Goal: Task Accomplishment & Management: Complete application form

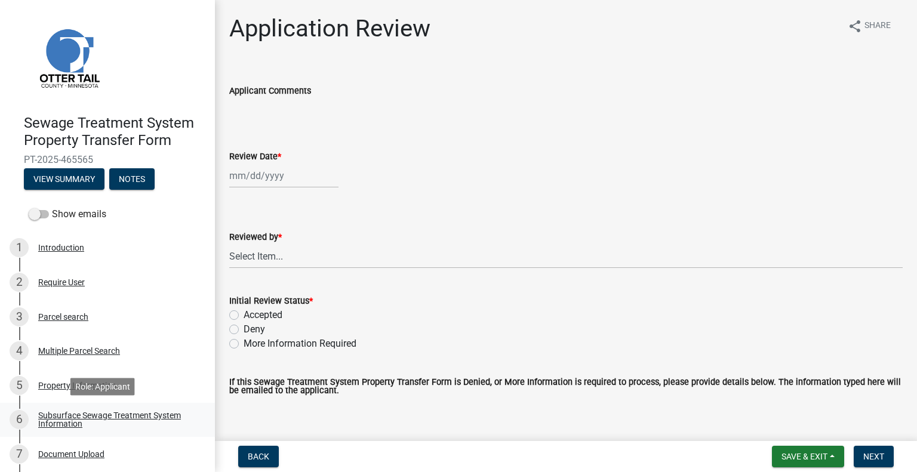
click at [167, 412] on div "Subsurface Sewage Treatment System Information" at bounding box center [117, 419] width 158 height 17
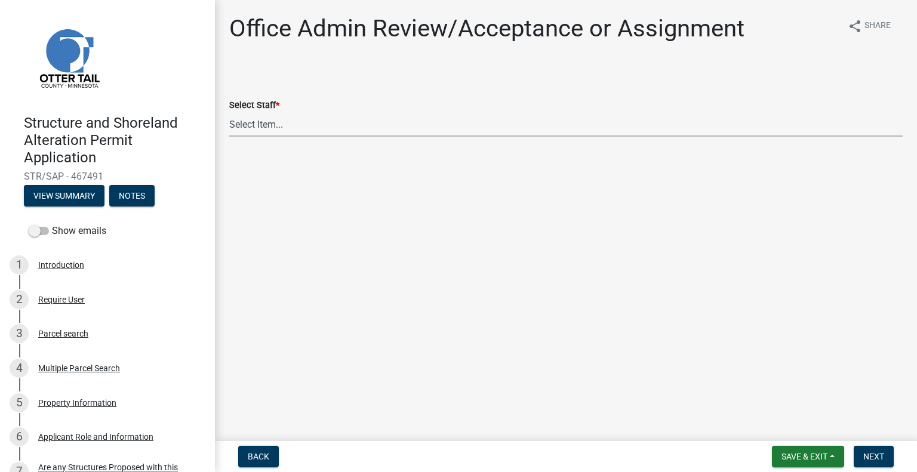
click at [331, 128] on select "Select Item... [PERSON_NAME] ([EMAIL_ADDRESS][DOMAIN_NAME]) [PERSON_NAME] ([EMA…" at bounding box center [565, 124] width 673 height 24
click at [229, 112] on select "Select Item... [PERSON_NAME] ([EMAIL_ADDRESS][DOMAIN_NAME]) [PERSON_NAME] ([EMA…" at bounding box center [565, 124] width 673 height 24
select select "587f38f5-c90e-4c12-9e10-d3e23909bbca"
click at [874, 456] on span "Next" at bounding box center [873, 457] width 21 height 10
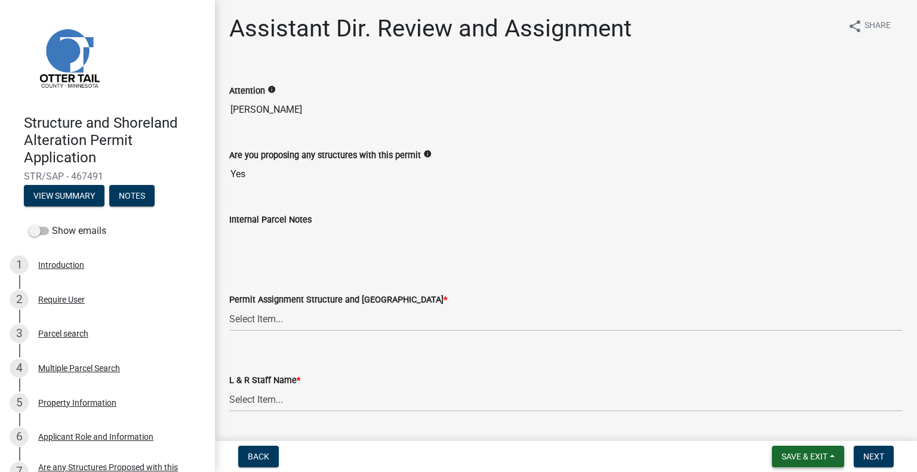
click at [786, 449] on button "Save & Exit" at bounding box center [808, 456] width 72 height 21
click at [781, 435] on button "Save & Exit" at bounding box center [795, 425] width 95 height 29
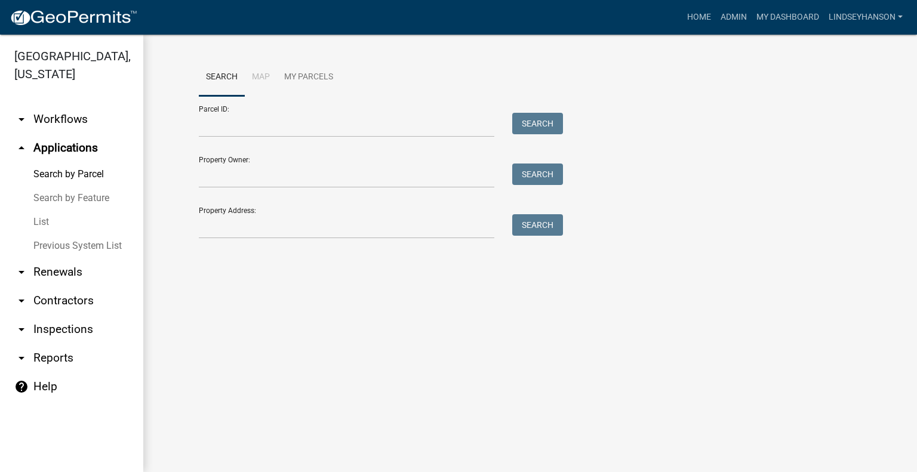
click at [93, 123] on link "arrow_drop_down Workflows" at bounding box center [71, 119] width 143 height 29
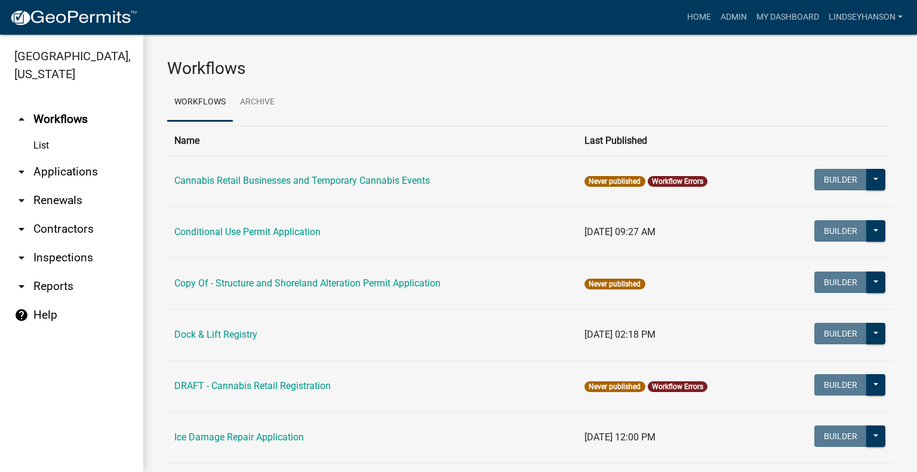
click at [79, 176] on link "arrow_drop_down Applications" at bounding box center [71, 172] width 143 height 29
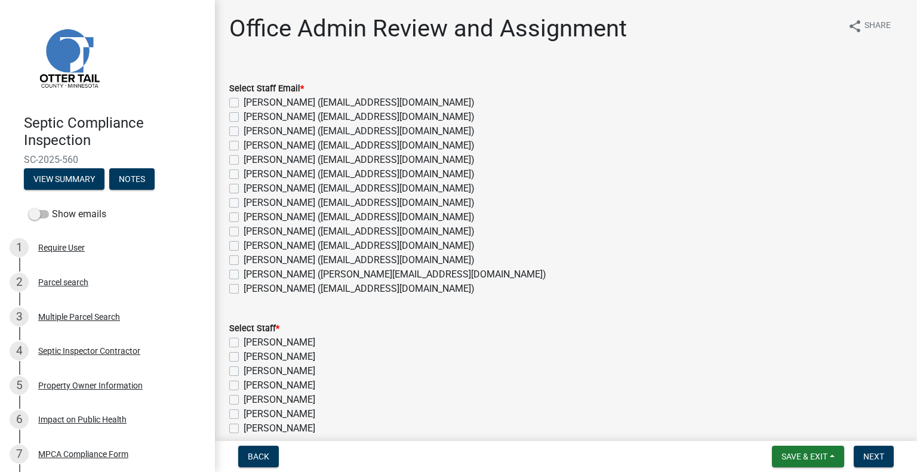
click at [294, 261] on label "Michelle Jevne (mjevne@ottertailcounty.gov)" at bounding box center [359, 260] width 231 height 14
click at [251, 261] on input "Michelle Jevne (mjevne@ottertailcounty.gov)" at bounding box center [248, 257] width 8 height 8
checkbox input "true"
checkbox input "false"
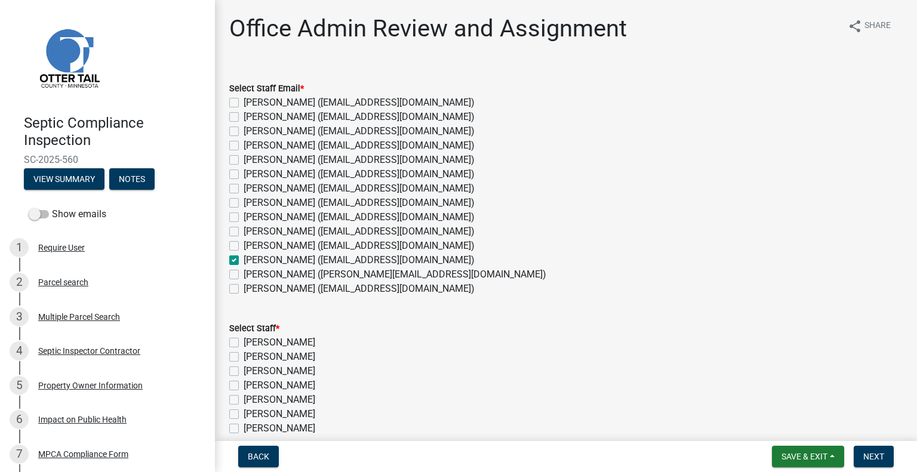
checkbox input "false"
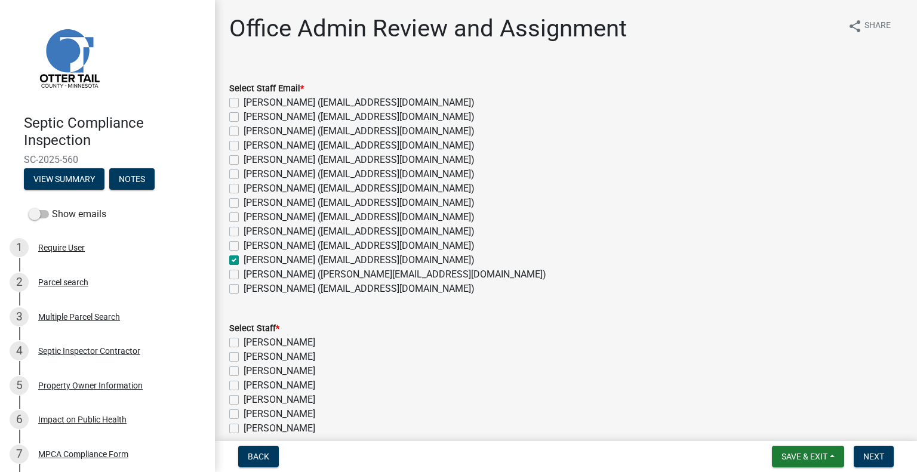
checkbox input "false"
checkbox input "true"
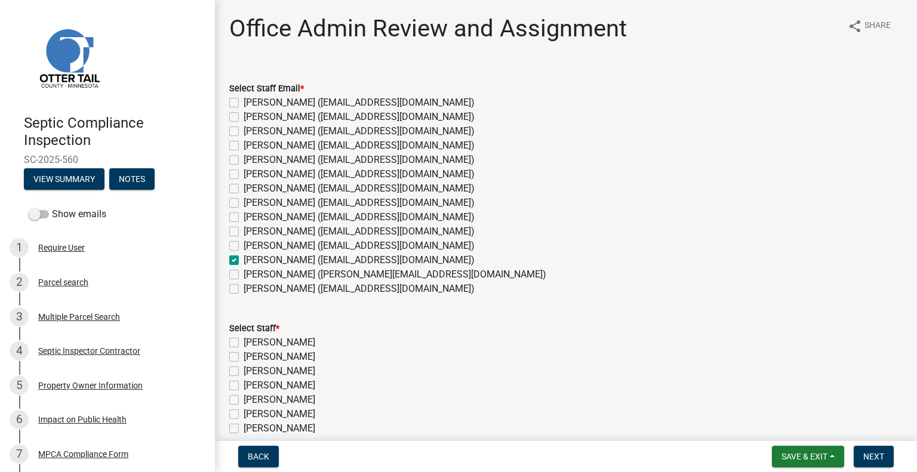
checkbox input "false"
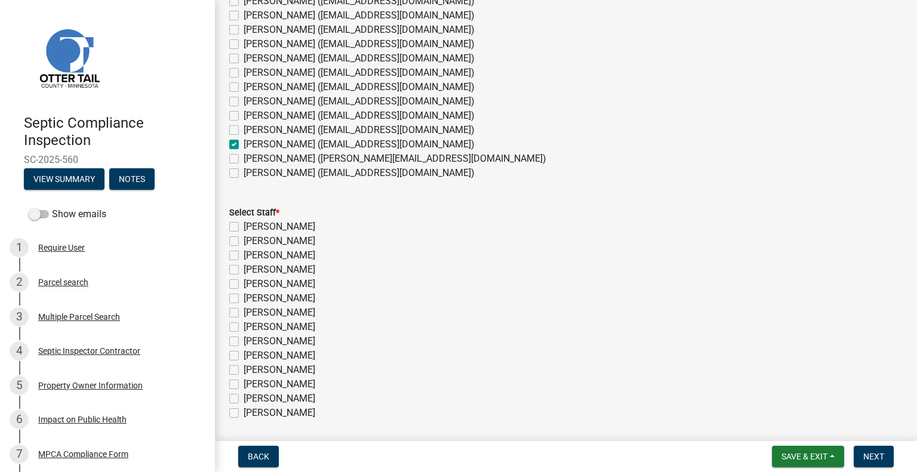
scroll to position [179, 0]
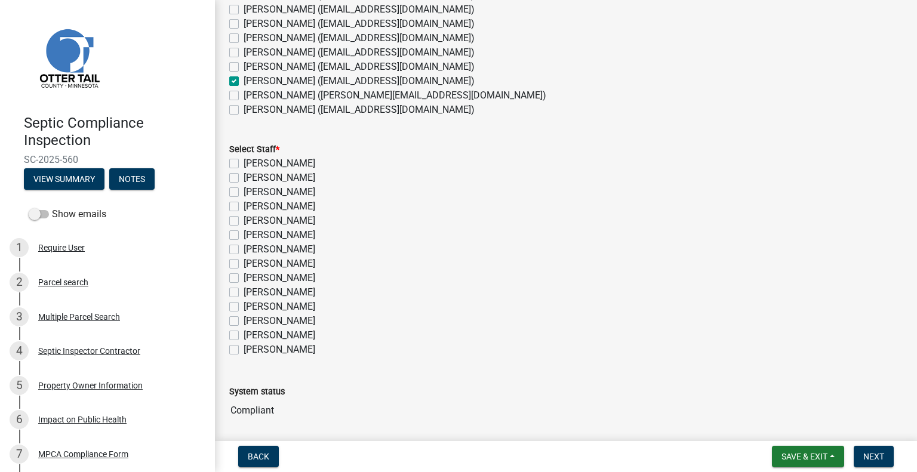
click at [294, 322] on label "[PERSON_NAME]" at bounding box center [280, 321] width 72 height 14
click at [251, 322] on input "[PERSON_NAME]" at bounding box center [248, 318] width 8 height 8
checkbox input "true"
checkbox input "false"
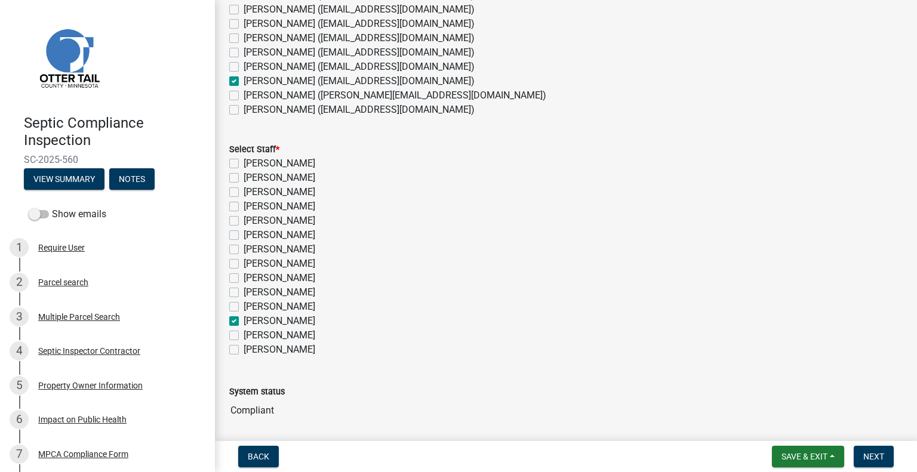
checkbox input "false"
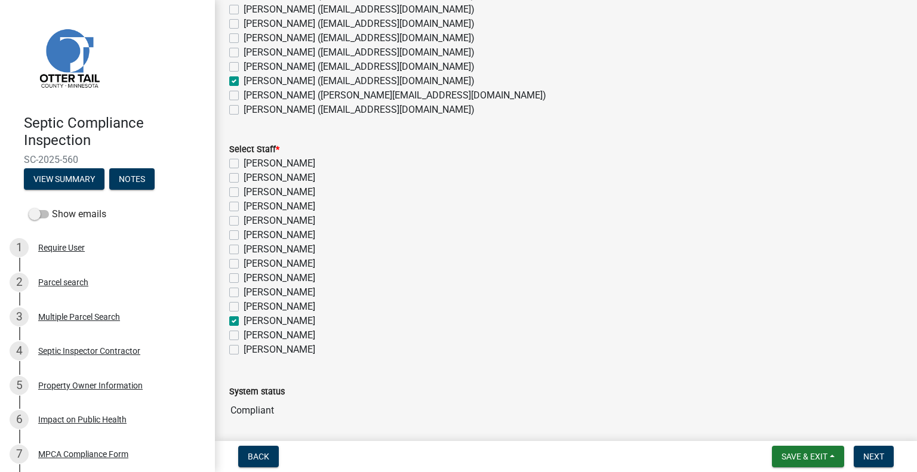
checkbox input "false"
checkbox input "true"
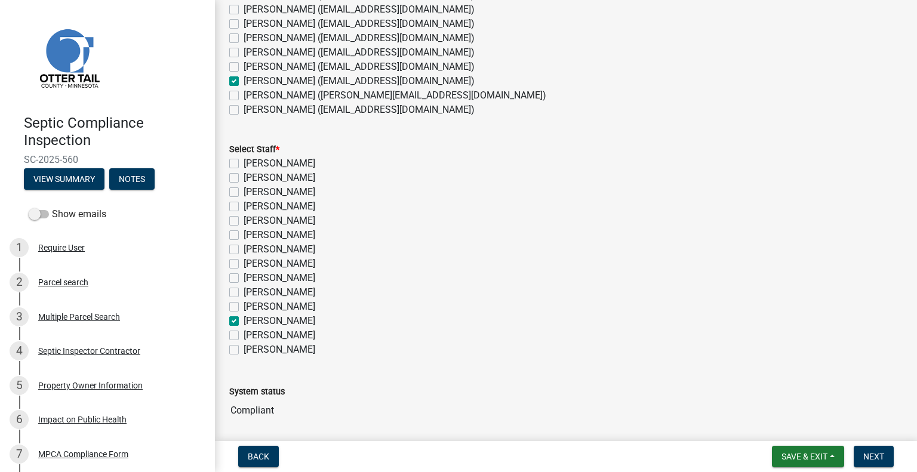
checkbox input "false"
click at [872, 457] on span "Next" at bounding box center [873, 457] width 21 height 10
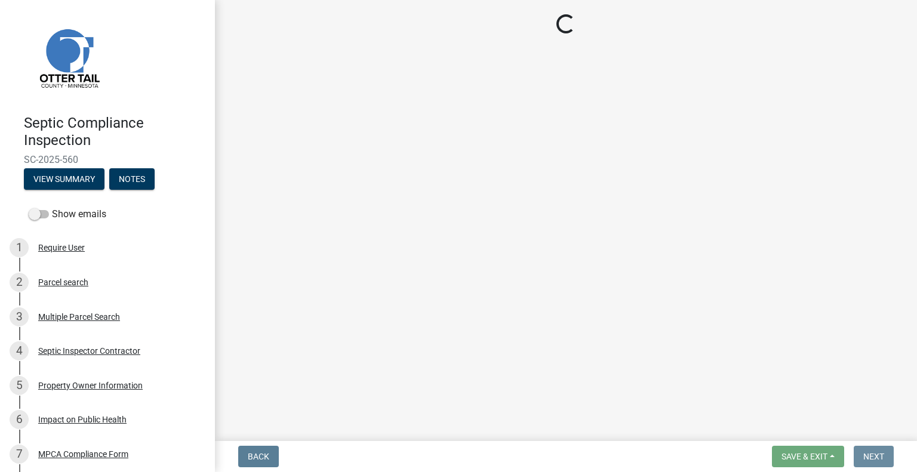
scroll to position [0, 0]
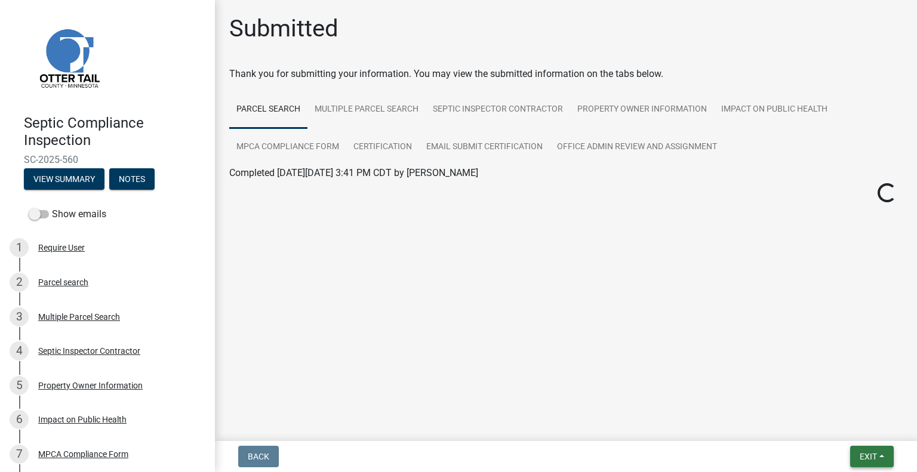
click at [857, 457] on button "Exit" at bounding box center [872, 456] width 44 height 21
click at [844, 411] on button "Save" at bounding box center [846, 397] width 95 height 29
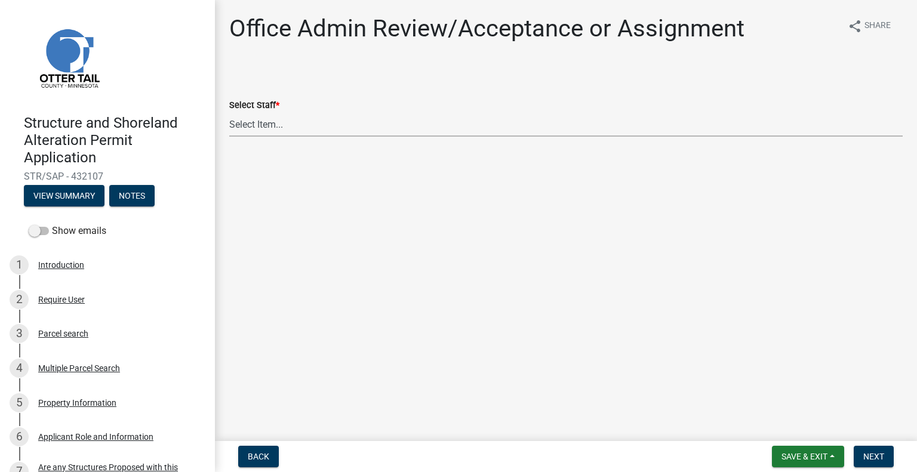
click at [317, 127] on select "Select Item... [PERSON_NAME] ([EMAIL_ADDRESS][DOMAIN_NAME]) [PERSON_NAME] ([EMA…" at bounding box center [565, 124] width 673 height 24
click at [229, 112] on select "Select Item... [PERSON_NAME] ([EMAIL_ADDRESS][DOMAIN_NAME]) [PERSON_NAME] ([EMA…" at bounding box center [565, 124] width 673 height 24
select select "587f38f5-c90e-4c12-9e10-d3e23909bbca"
click at [870, 453] on span "Next" at bounding box center [873, 457] width 21 height 10
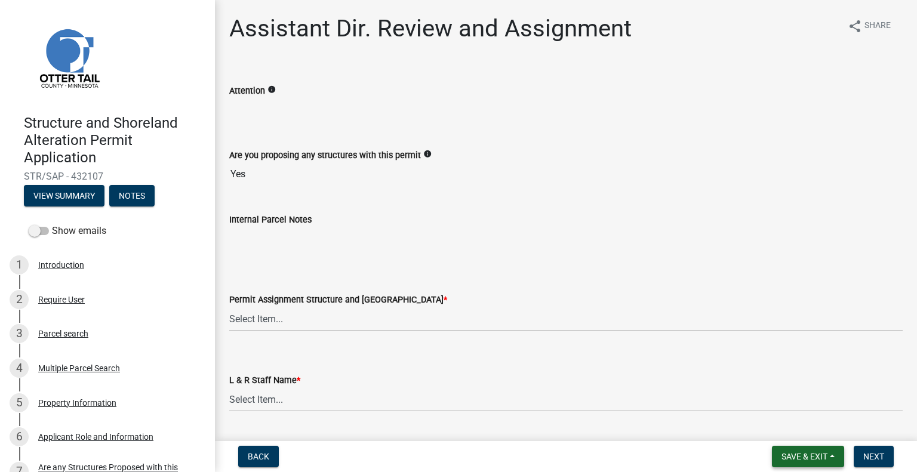
click at [803, 451] on button "Save & Exit" at bounding box center [808, 456] width 72 height 21
click at [794, 432] on button "Save & Exit" at bounding box center [795, 425] width 95 height 29
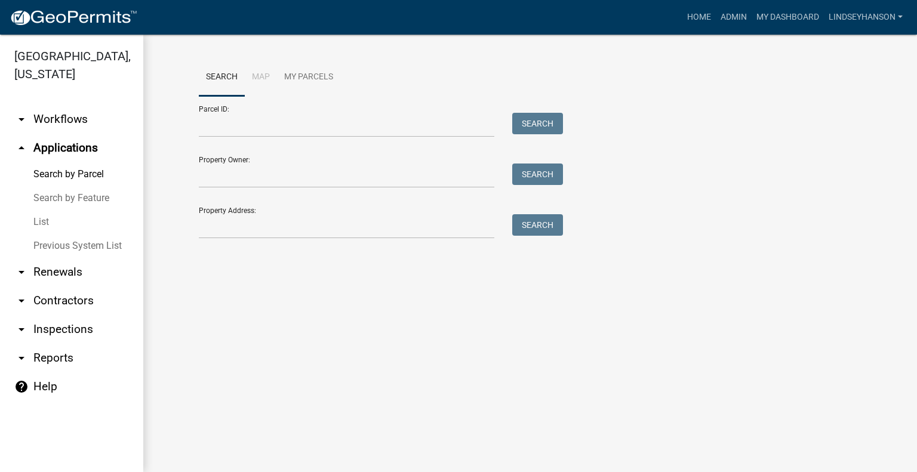
click at [76, 124] on link "arrow_drop_down Workflows" at bounding box center [71, 119] width 143 height 29
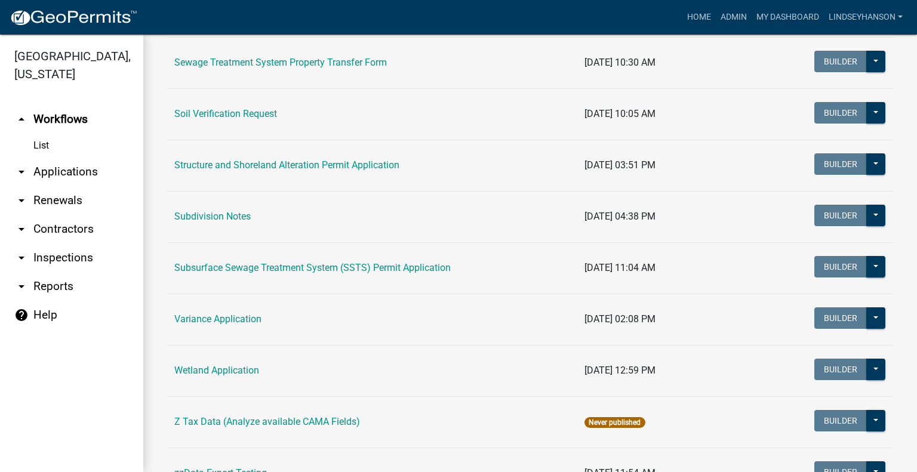
scroll to position [740, 0]
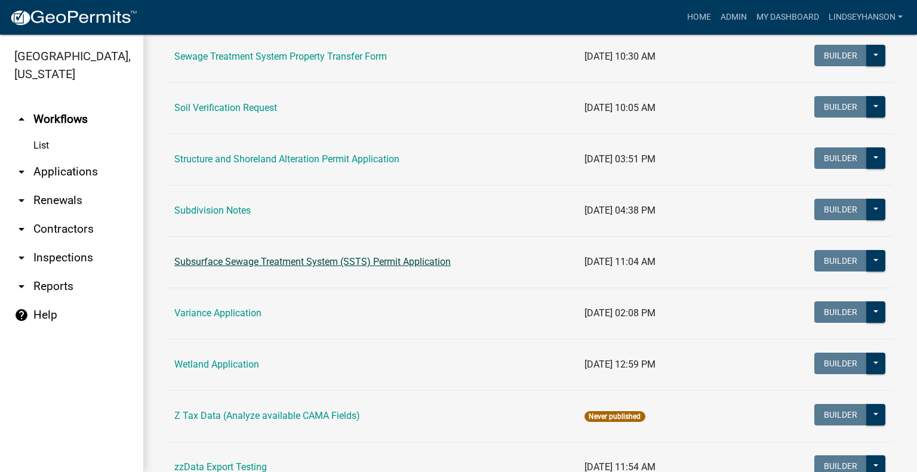
click at [287, 256] on link "Subsurface Sewage Treatment System (SSTS) Permit Application" at bounding box center [312, 261] width 276 height 11
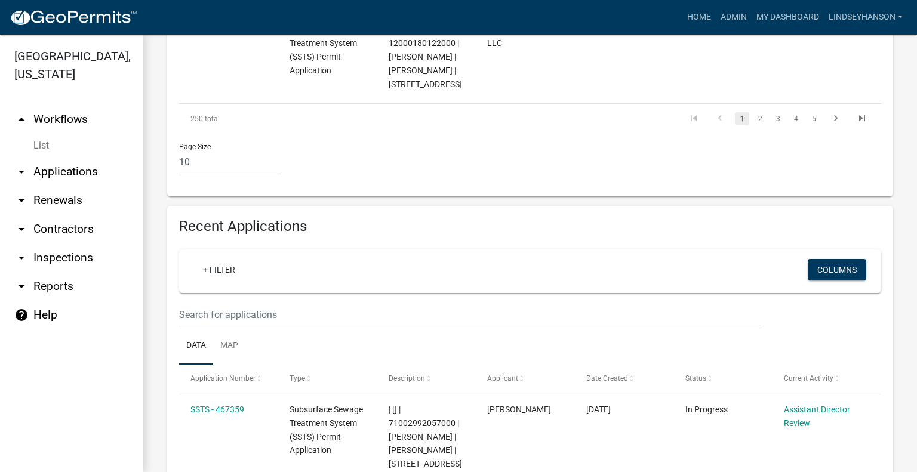
scroll to position [1206, 0]
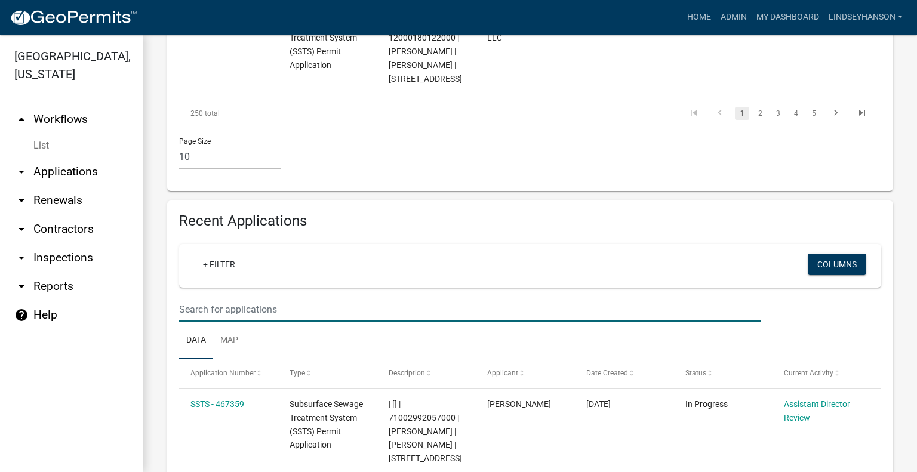
click at [303, 297] on input "text" at bounding box center [470, 309] width 582 height 24
type input "2"
click at [82, 167] on link "arrow_drop_down Applications" at bounding box center [71, 172] width 143 height 29
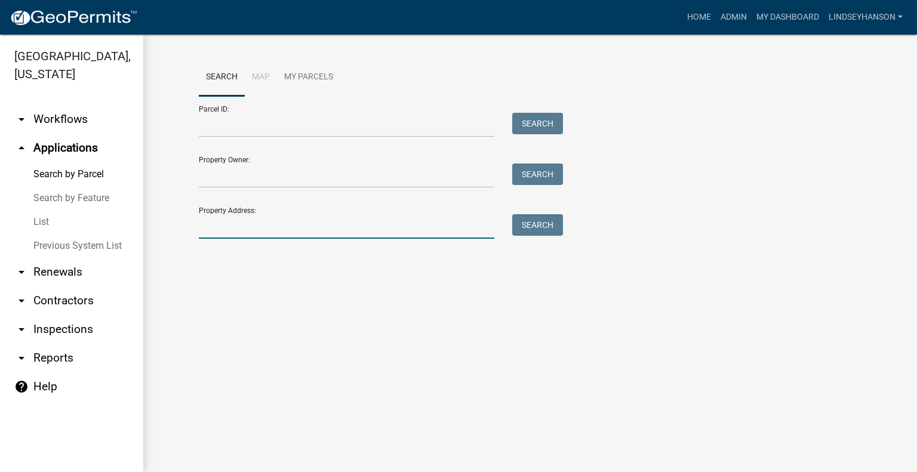
click at [269, 216] on input "Property Address:" at bounding box center [346, 226] width 295 height 24
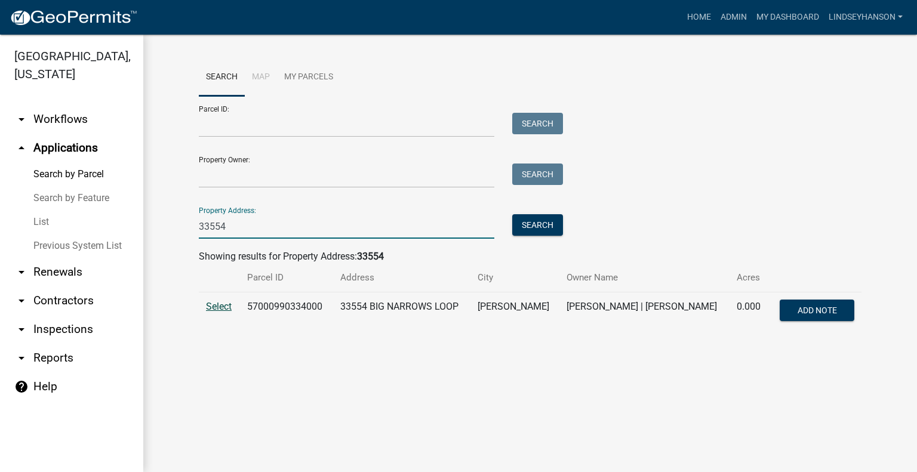
type input "33554"
click at [220, 309] on span "Select" at bounding box center [219, 306] width 26 height 11
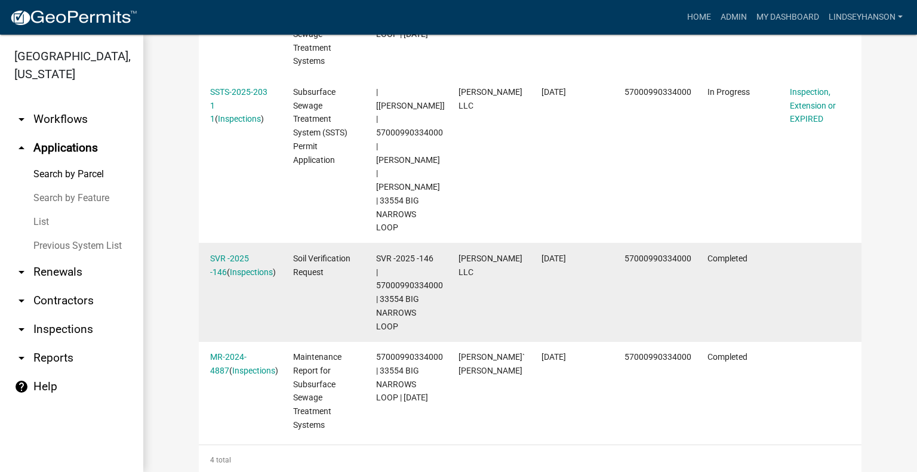
scroll to position [477, 0]
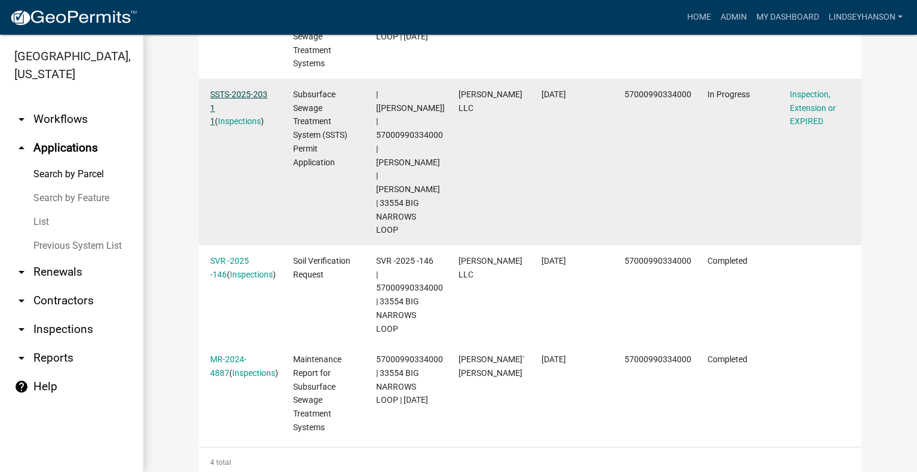
click at [224, 93] on link "SSTS-2025-203 1 1" at bounding box center [238, 108] width 57 height 37
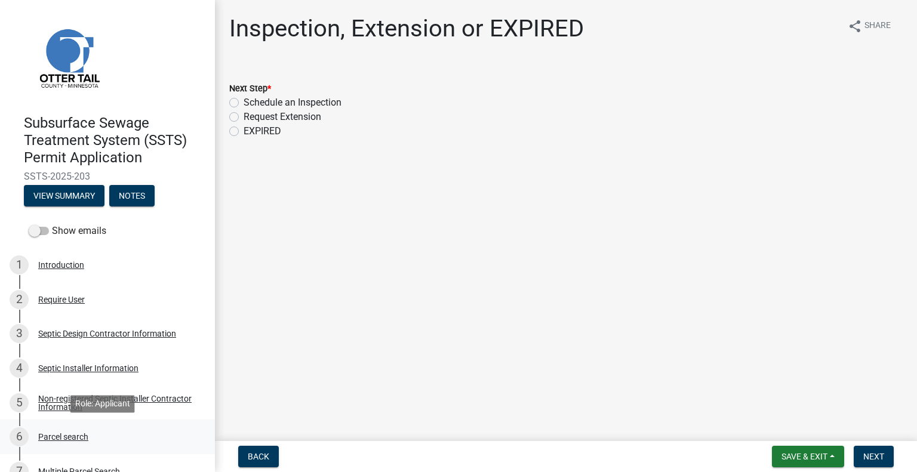
click at [60, 440] on div "Parcel search" at bounding box center [63, 437] width 50 height 8
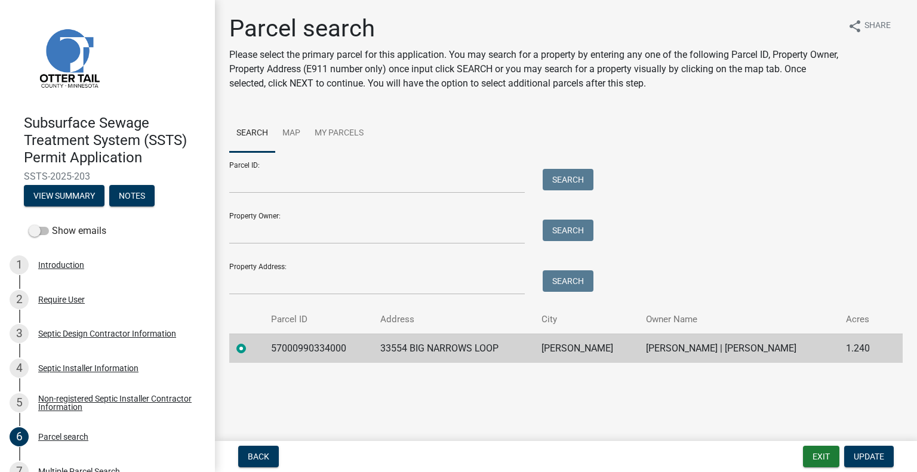
click at [311, 349] on td "57000990334000" at bounding box center [318, 348] width 109 height 29
copy td "57000990334000"
click at [430, 352] on td "33554 BIG NARROWS LOOP" at bounding box center [453, 348] width 161 height 29
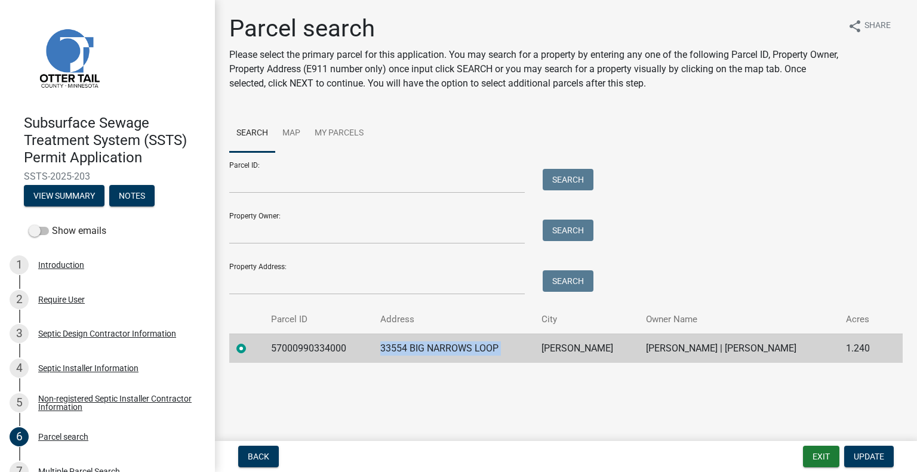
click at [430, 352] on td "33554 BIG NARROWS LOOP" at bounding box center [453, 348] width 161 height 29
copy td "33554 BIG NARROWS LOOP"
click at [540, 349] on td "[PERSON_NAME]" at bounding box center [586, 348] width 104 height 29
copy td "[PERSON_NAME]"
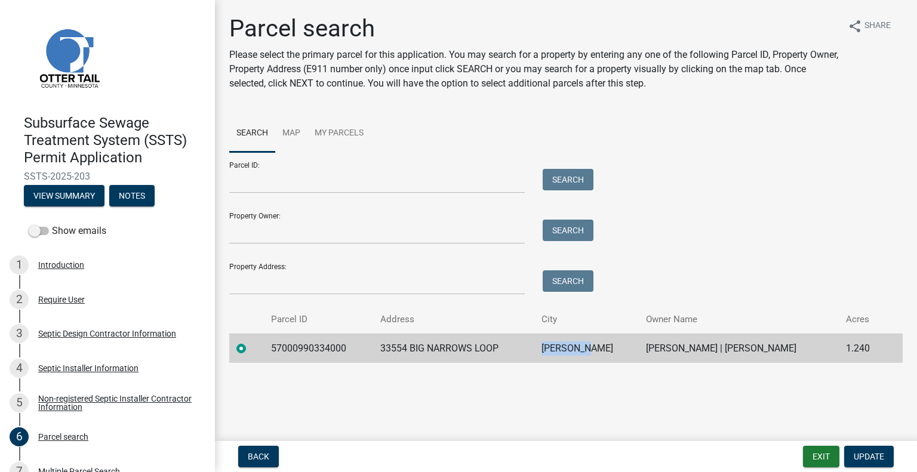
click at [704, 353] on td "[PERSON_NAME] | [PERSON_NAME]" at bounding box center [739, 348] width 200 height 29
copy td "[PERSON_NAME] | [PERSON_NAME]"
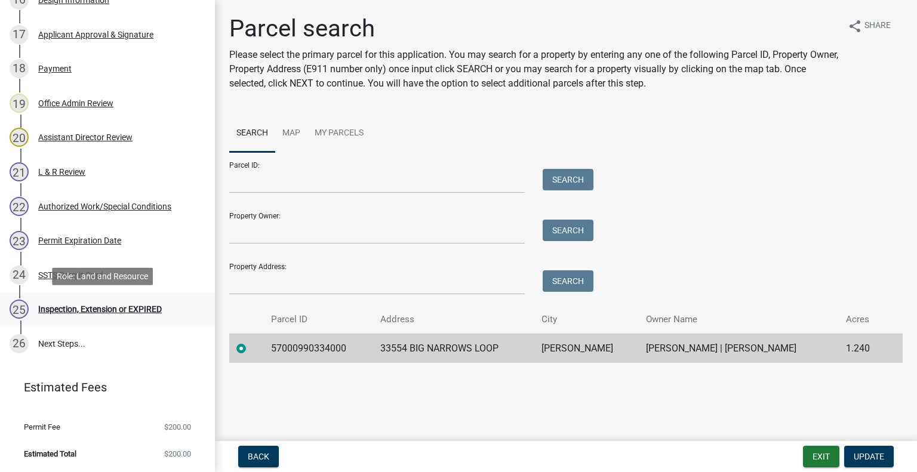
click at [107, 313] on div "Inspection, Extension or EXPIRED" at bounding box center [100, 309] width 124 height 8
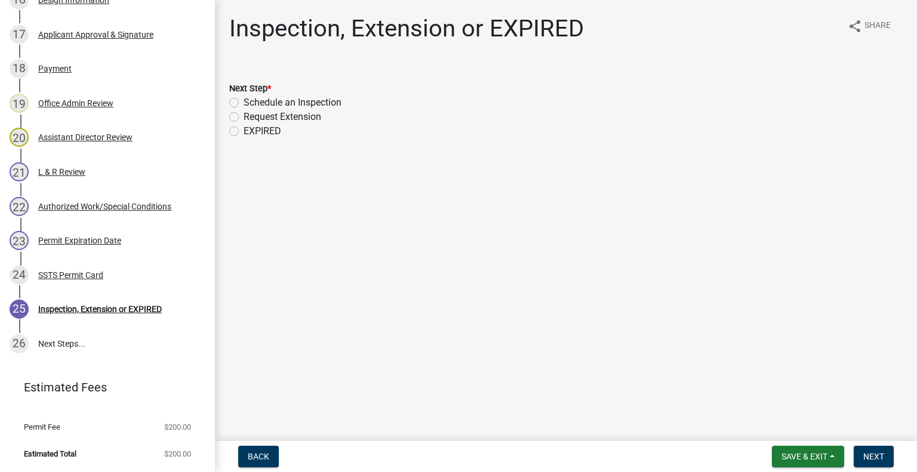
click at [291, 101] on label "Schedule an Inspection" at bounding box center [293, 102] width 98 height 14
click at [251, 101] on input "Schedule an Inspection" at bounding box center [248, 99] width 8 height 8
radio input "true"
click at [877, 462] on button "Next" at bounding box center [873, 456] width 40 height 21
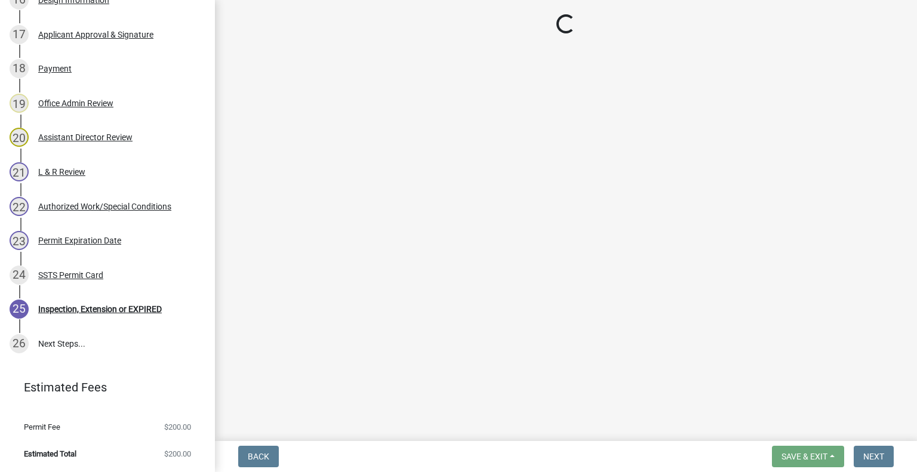
scroll to position [815, 0]
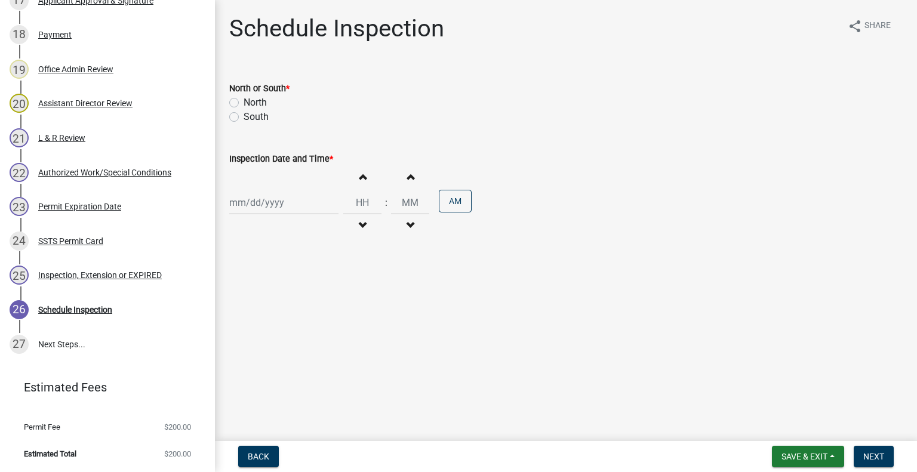
click at [252, 114] on label "South" at bounding box center [256, 117] width 25 height 14
click at [251, 114] on input "South" at bounding box center [248, 114] width 8 height 8
radio input "true"
select select "8"
select select "2025"
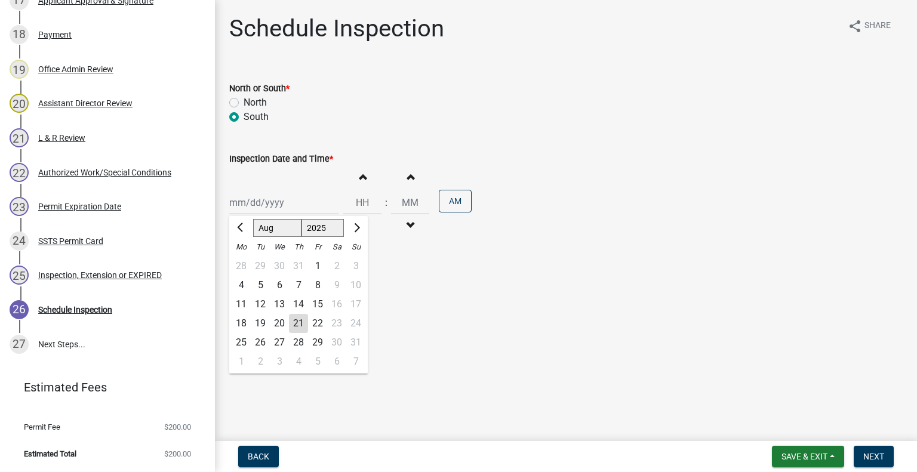
drag, startPoint x: 285, startPoint y: 198, endPoint x: 283, endPoint y: 212, distance: 14.4
click at [285, 198] on div "[PERSON_NAME] Feb Mar Apr [PERSON_NAME][DATE] Oct Nov [DATE] 1526 1527 1528 152…" at bounding box center [283, 202] width 109 height 24
click at [241, 340] on div "25" at bounding box center [241, 342] width 19 height 19
type input "[DATE]"
click at [360, 230] on button "Decrement hours" at bounding box center [362, 225] width 25 height 21
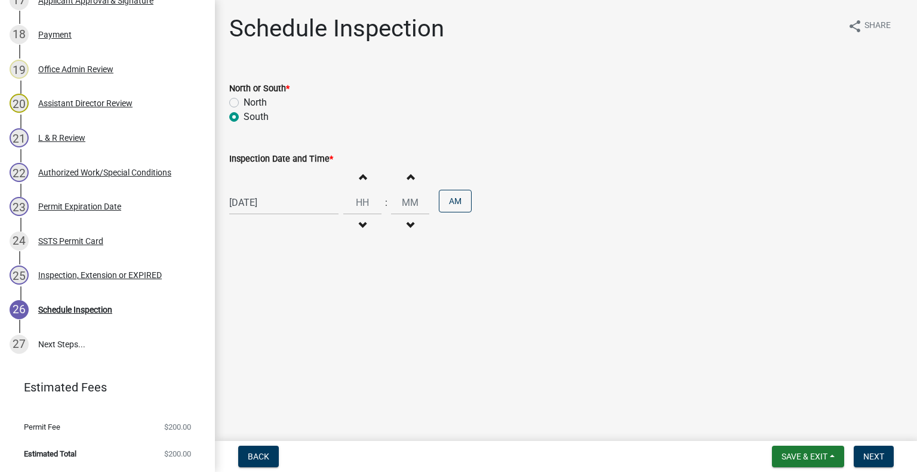
type input "11"
type input "00"
click at [451, 192] on button "PM" at bounding box center [455, 201] width 33 height 23
click at [863, 457] on span "Next" at bounding box center [873, 457] width 21 height 10
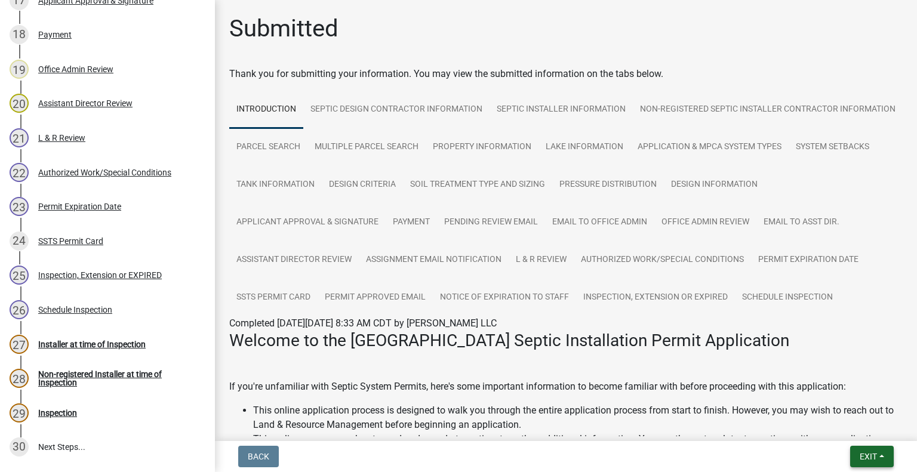
scroll to position [918, 0]
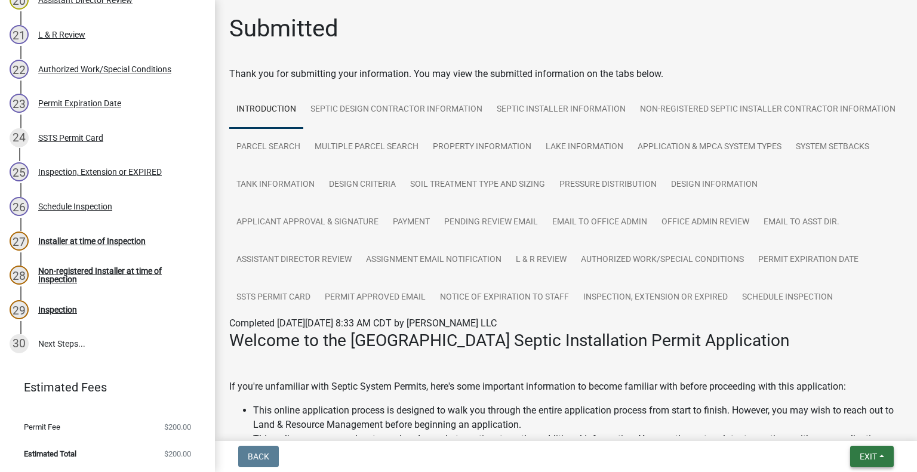
click at [860, 458] on span "Exit" at bounding box center [867, 457] width 17 height 10
click at [851, 424] on button "Save & Exit" at bounding box center [846, 425] width 95 height 29
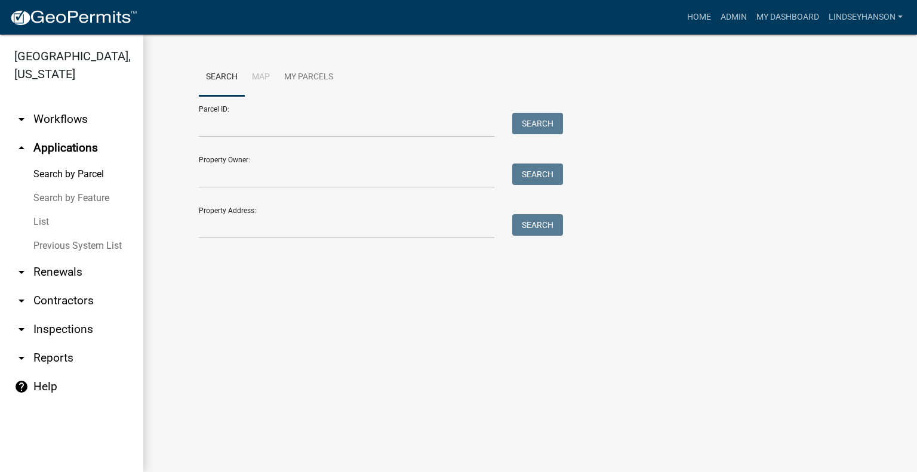
click at [62, 128] on link "arrow_drop_down Workflows" at bounding box center [71, 119] width 143 height 29
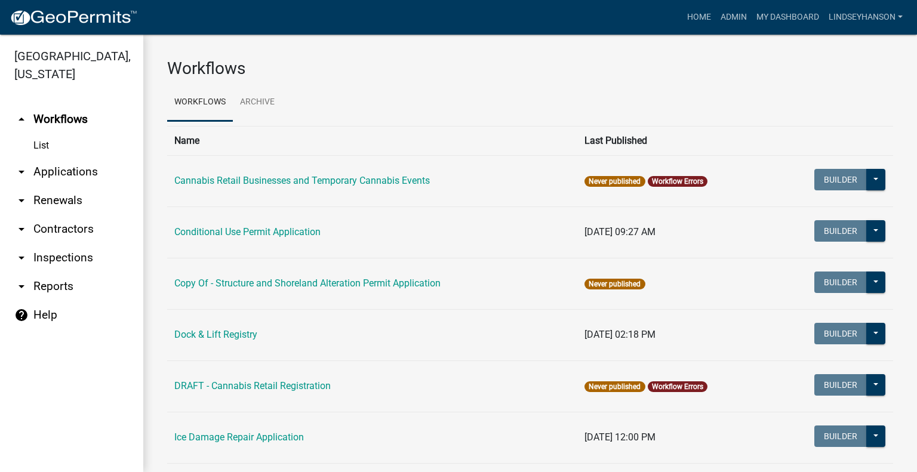
click at [85, 178] on link "arrow_drop_down Applications" at bounding box center [71, 172] width 143 height 29
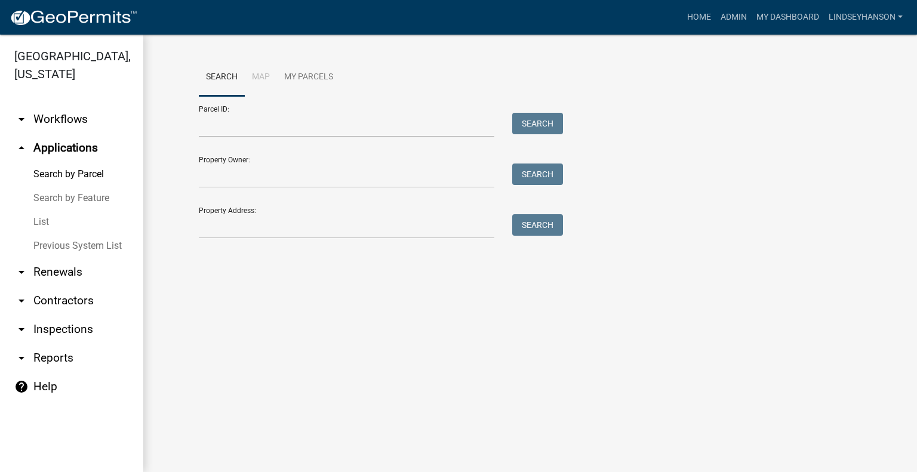
click at [58, 109] on link "arrow_drop_down Workflows" at bounding box center [71, 119] width 143 height 29
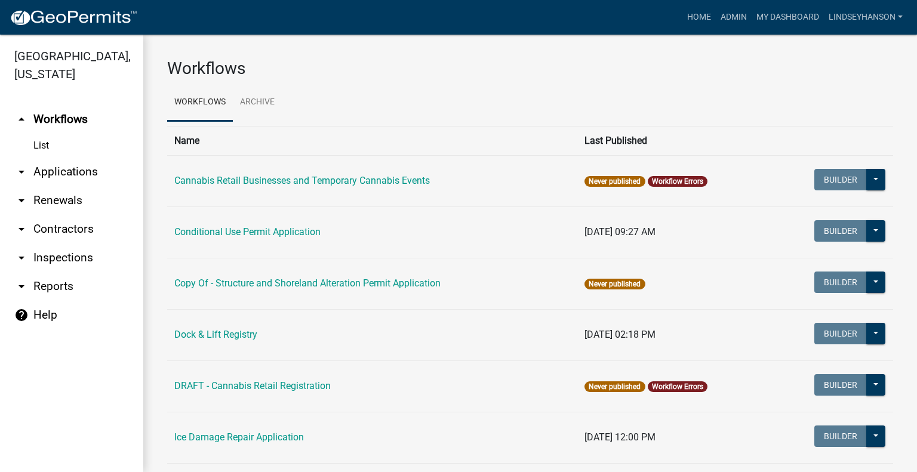
click at [79, 172] on link "arrow_drop_down Applications" at bounding box center [71, 172] width 143 height 29
